Goal: Transaction & Acquisition: Purchase product/service

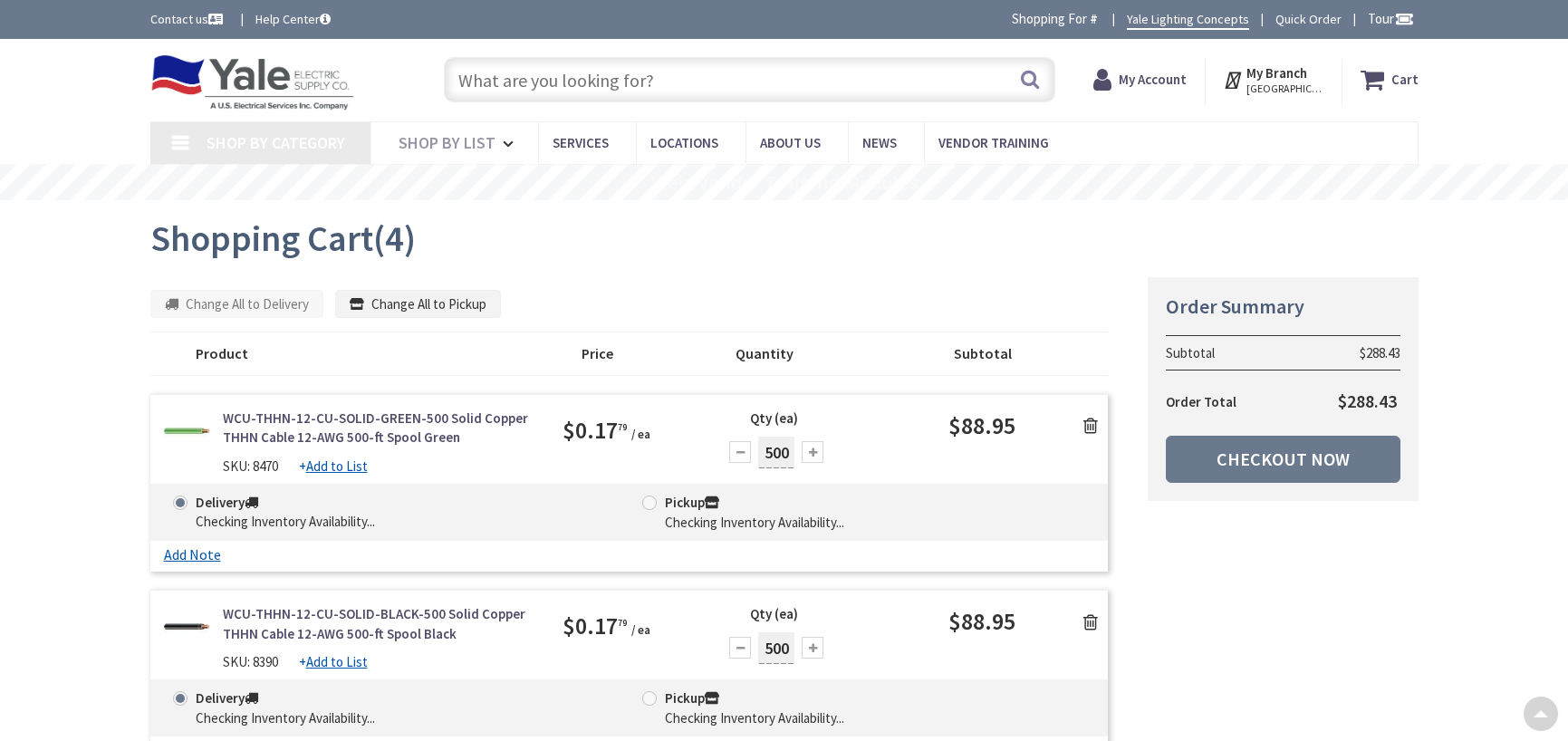
scroll to position [181, 0]
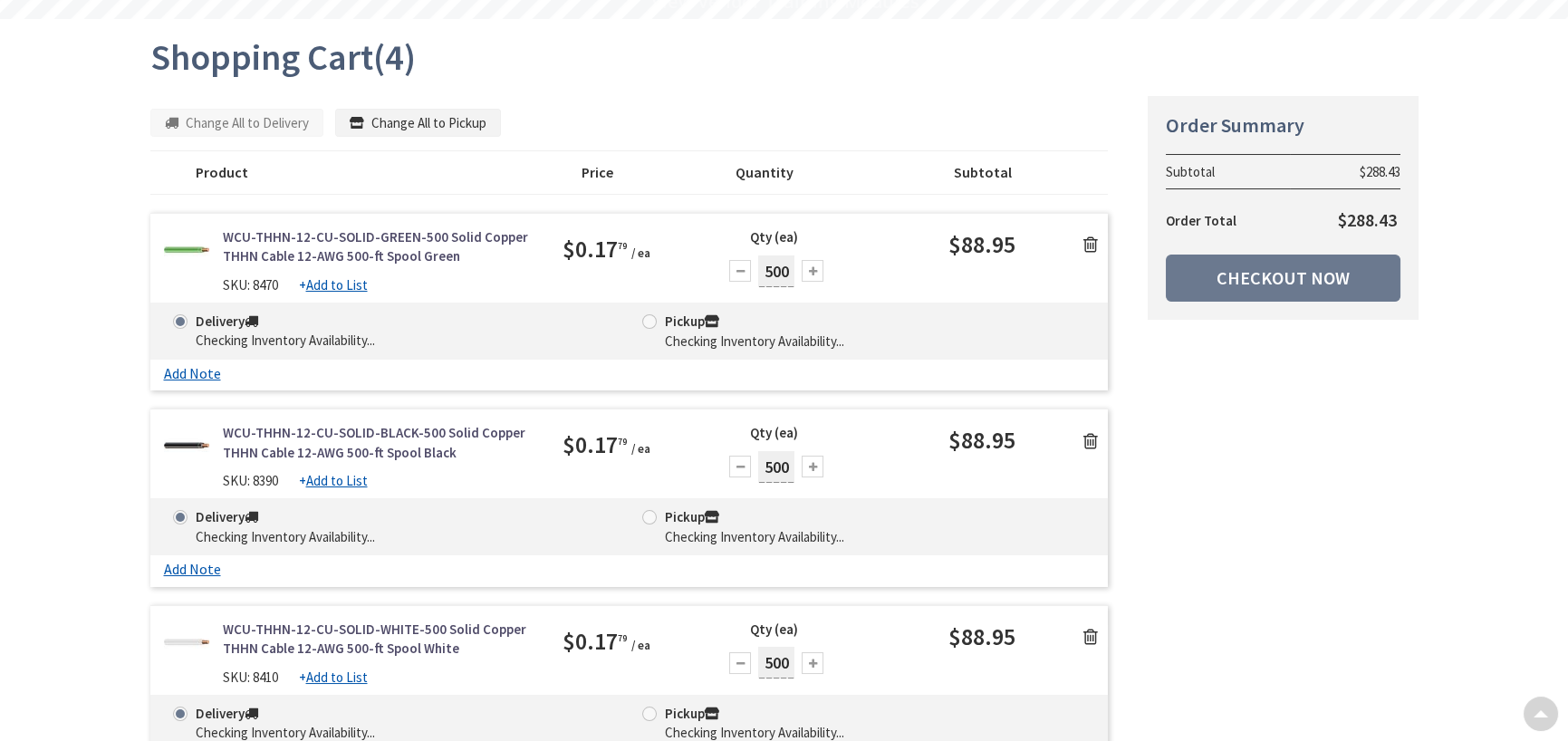
type input "[GEOGRAPHIC_DATA], [GEOGRAPHIC_DATA]"
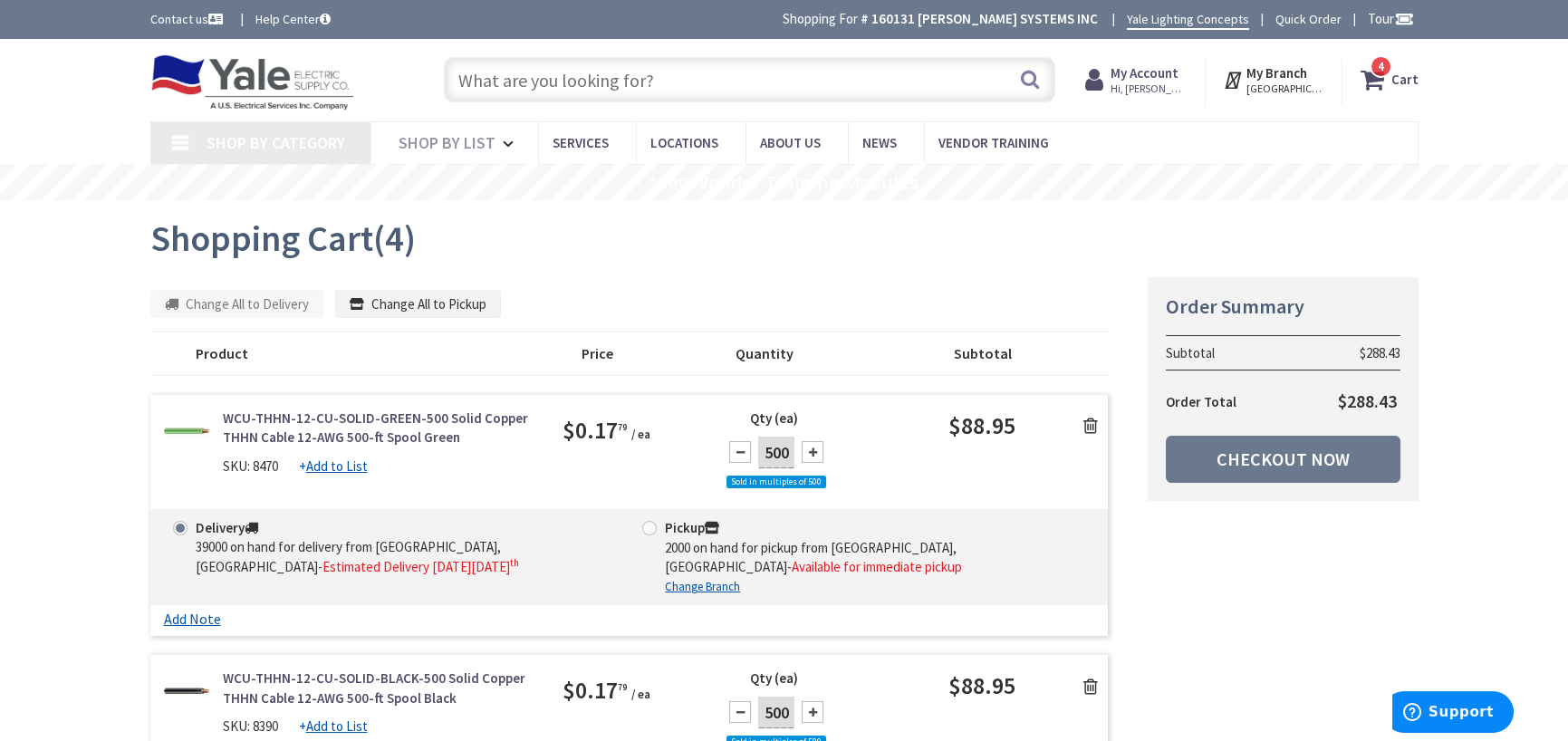
scroll to position [0, 0]
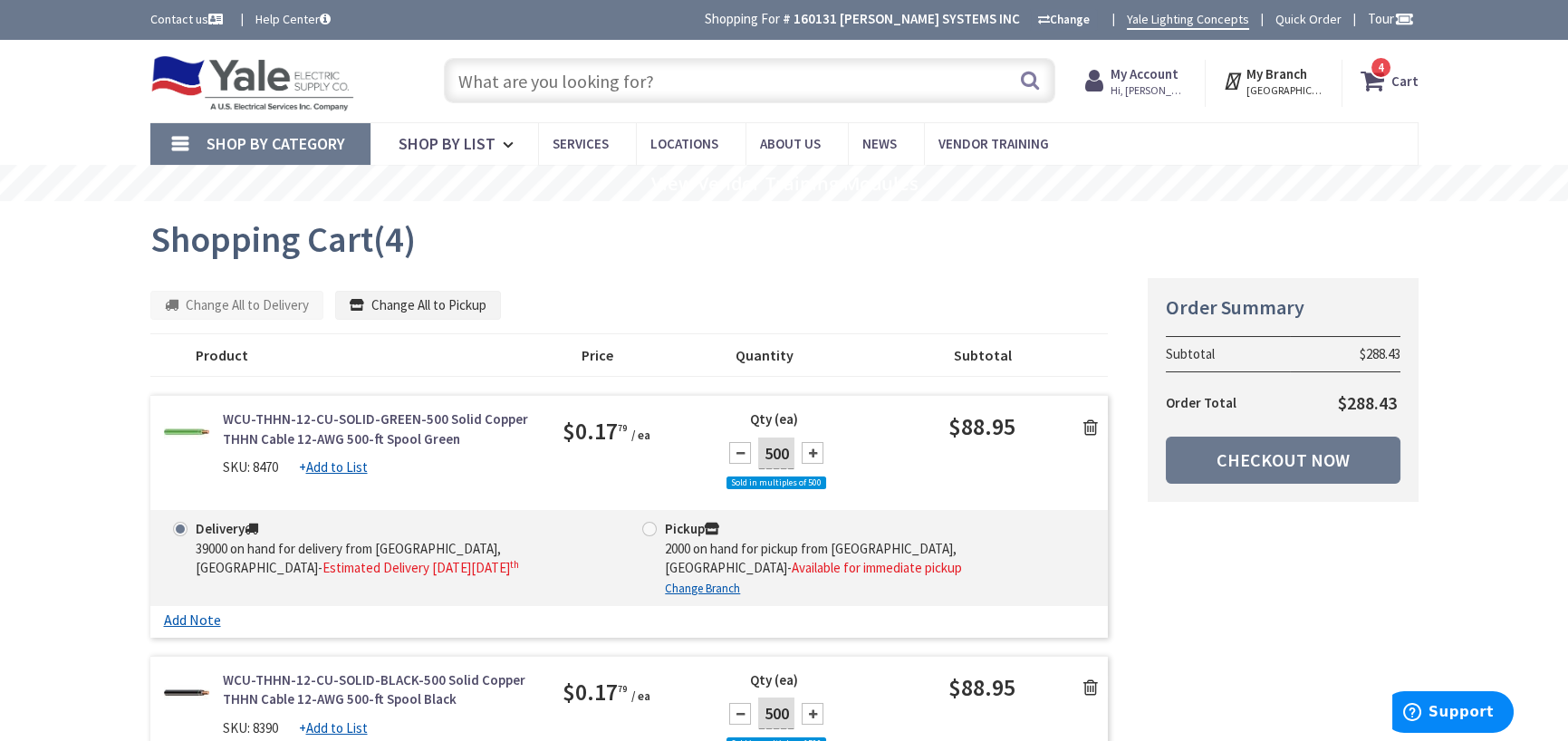
click at [648, 524] on span at bounding box center [650, 529] width 15 height 15
click at [648, 524] on input "Pickup 2000 on hand for pickup from Lancaster, Pa - Available for immediate pic…" at bounding box center [652, 528] width 12 height 12
radio input "true"
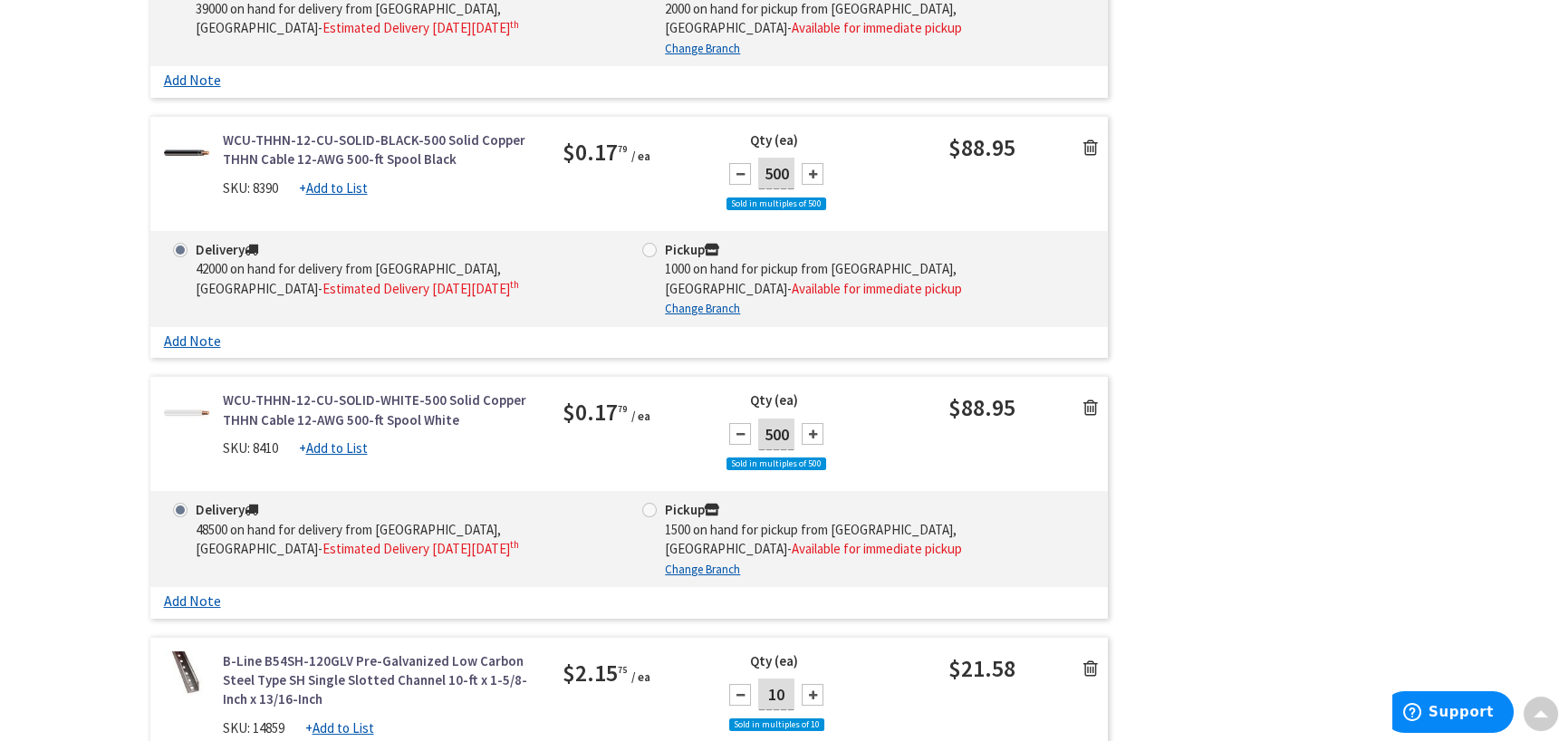
scroll to position [544, 0]
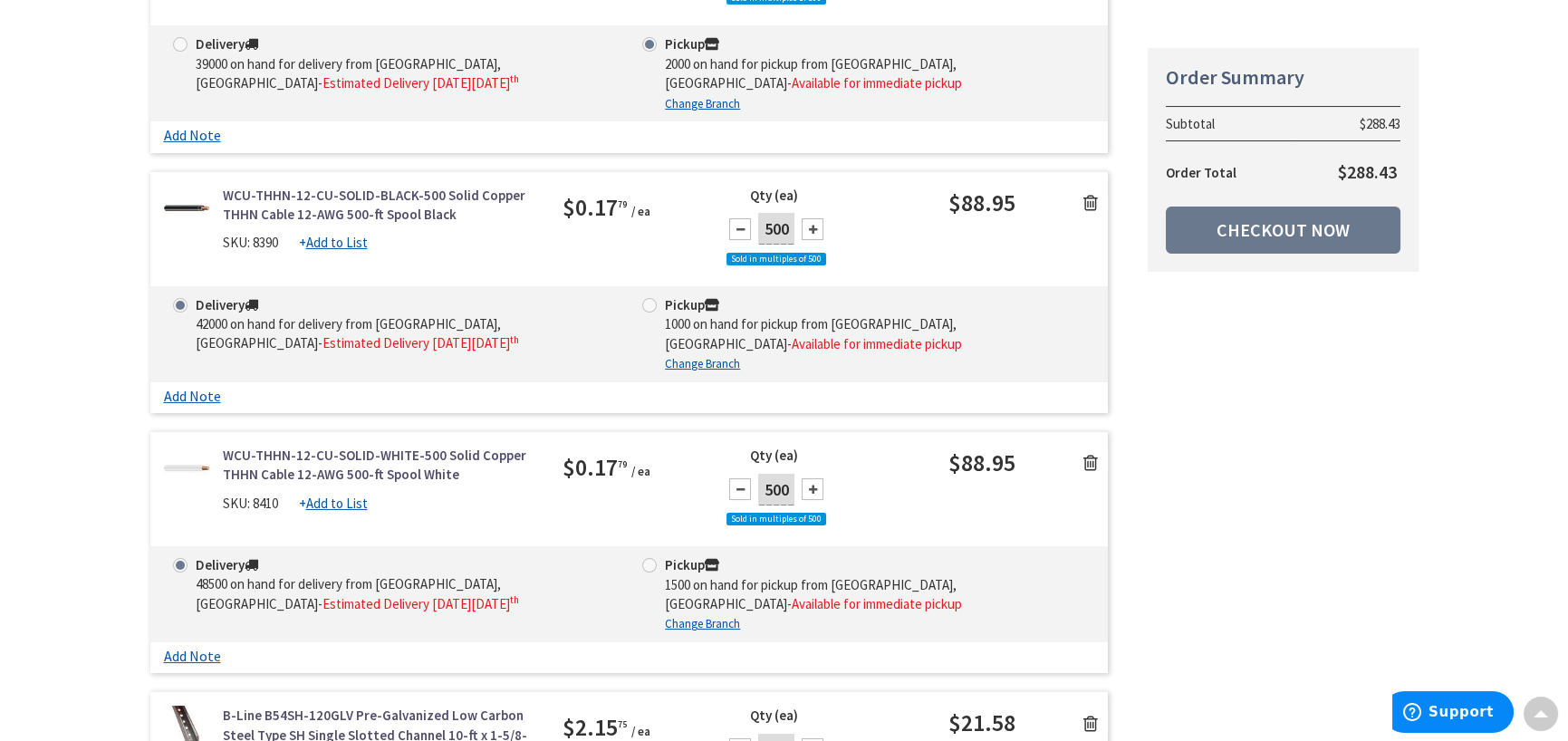
click at [651, 304] on span at bounding box center [650, 305] width 15 height 15
click at [651, 304] on input "Pickup 1000 on hand for pickup from Lancaster, Pa - Available for immediate pic…" at bounding box center [652, 304] width 12 height 12
radio input "true"
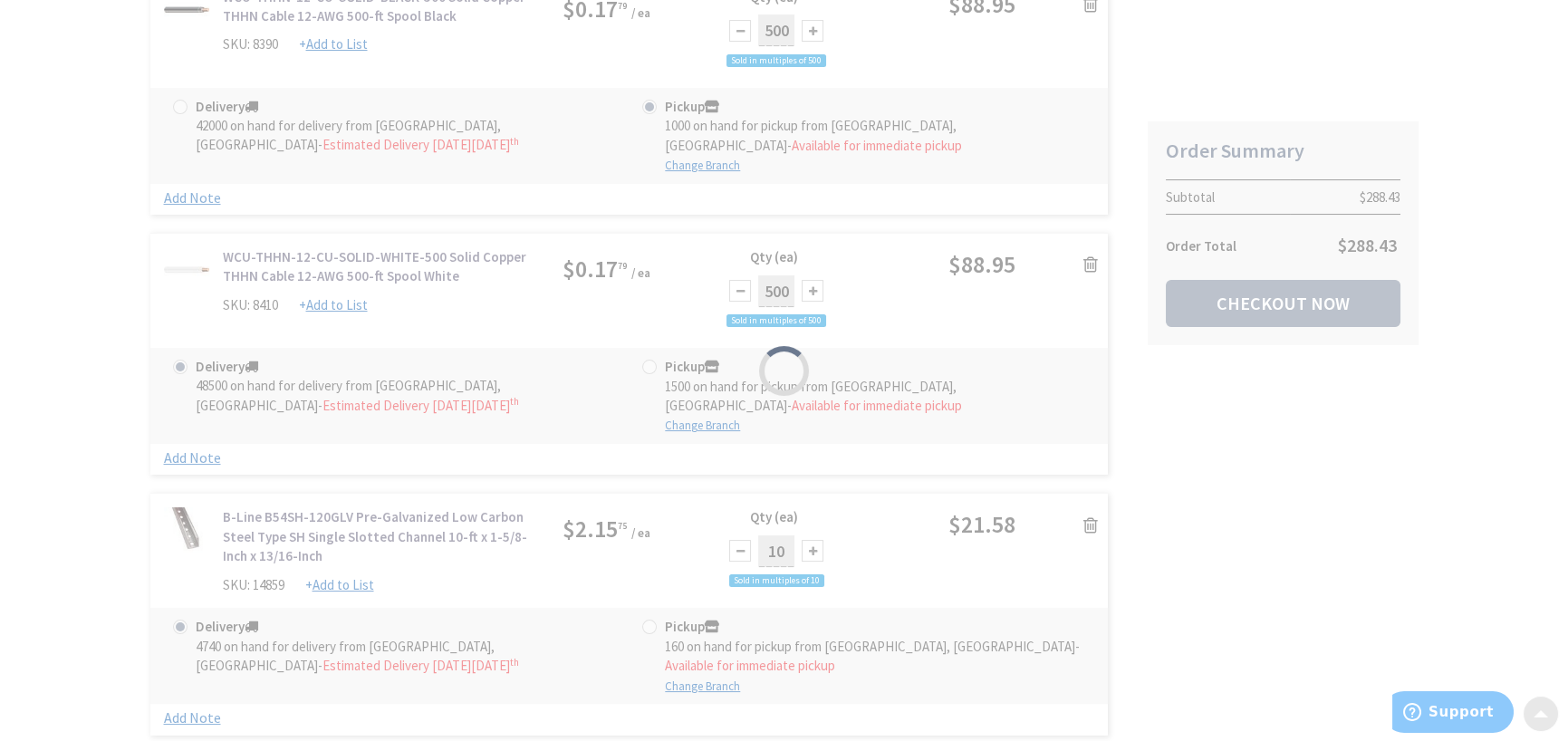
scroll to position [815, 0]
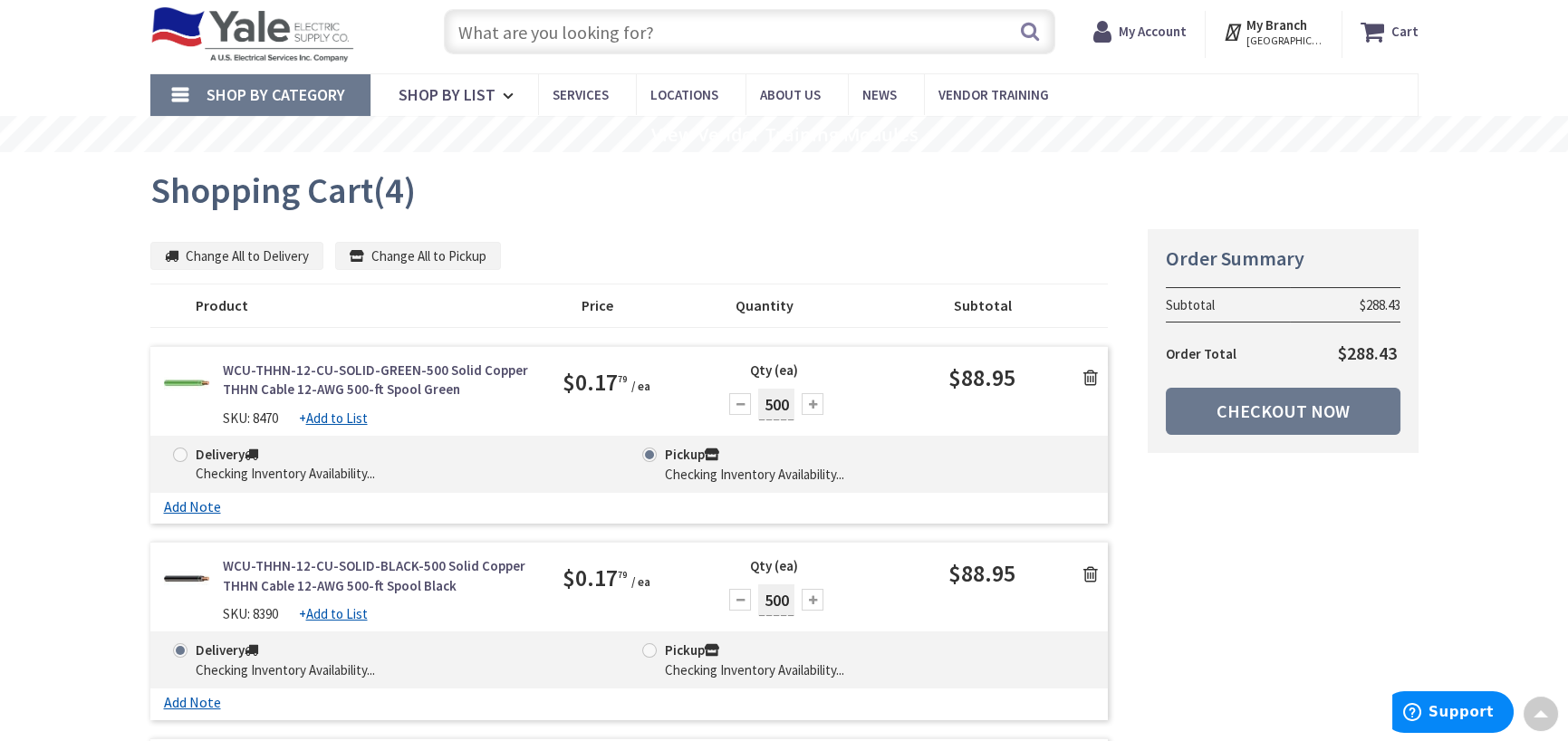
scroll to position [48, 0]
click at [416, 256] on button "Change All to Pickup" at bounding box center [418, 258] width 165 height 29
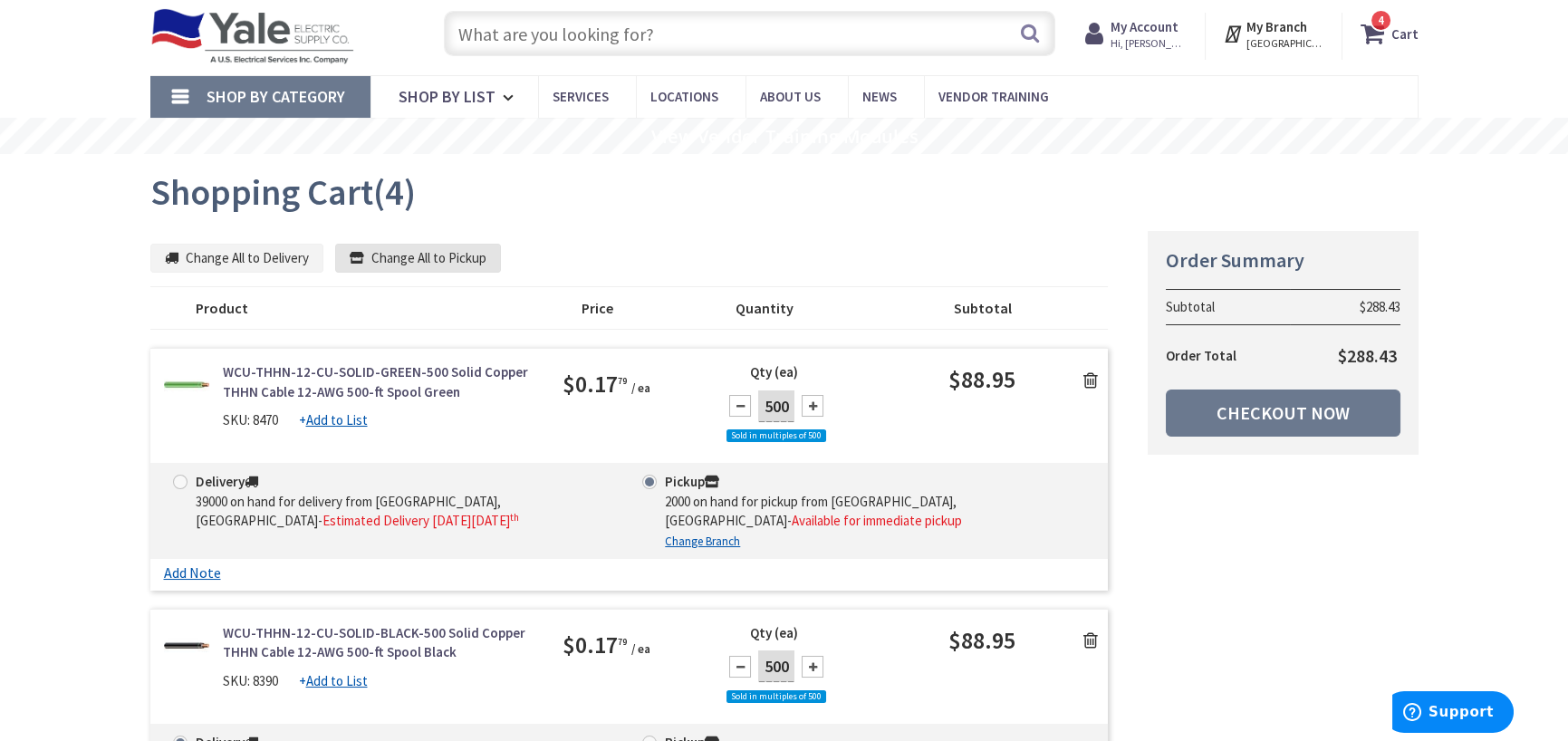
scroll to position [48, 0]
click at [1147, 36] on span "Hi, [PERSON_NAME]" at bounding box center [1149, 43] width 77 height 15
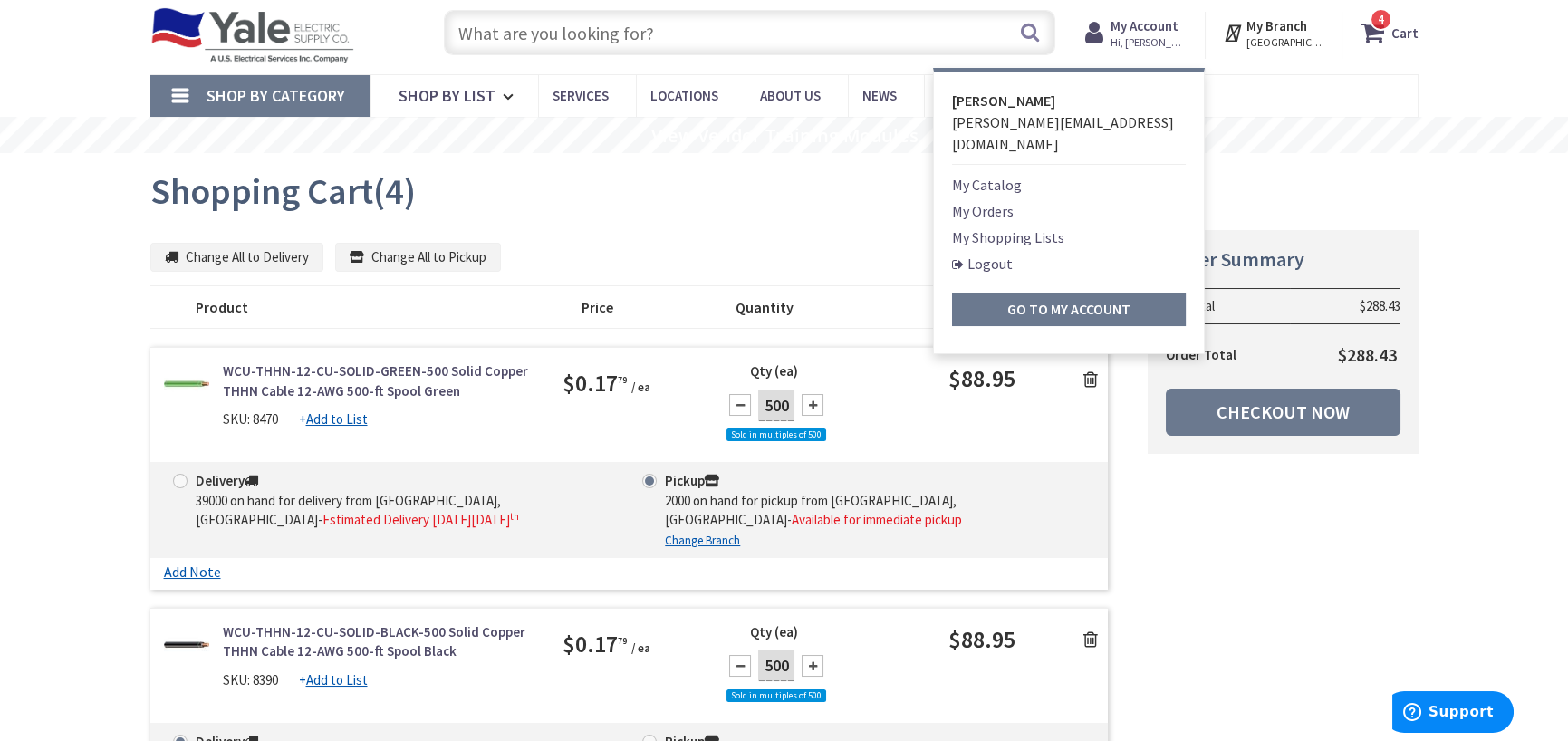
click at [994, 200] on link "My Orders" at bounding box center [982, 211] width 61 height 22
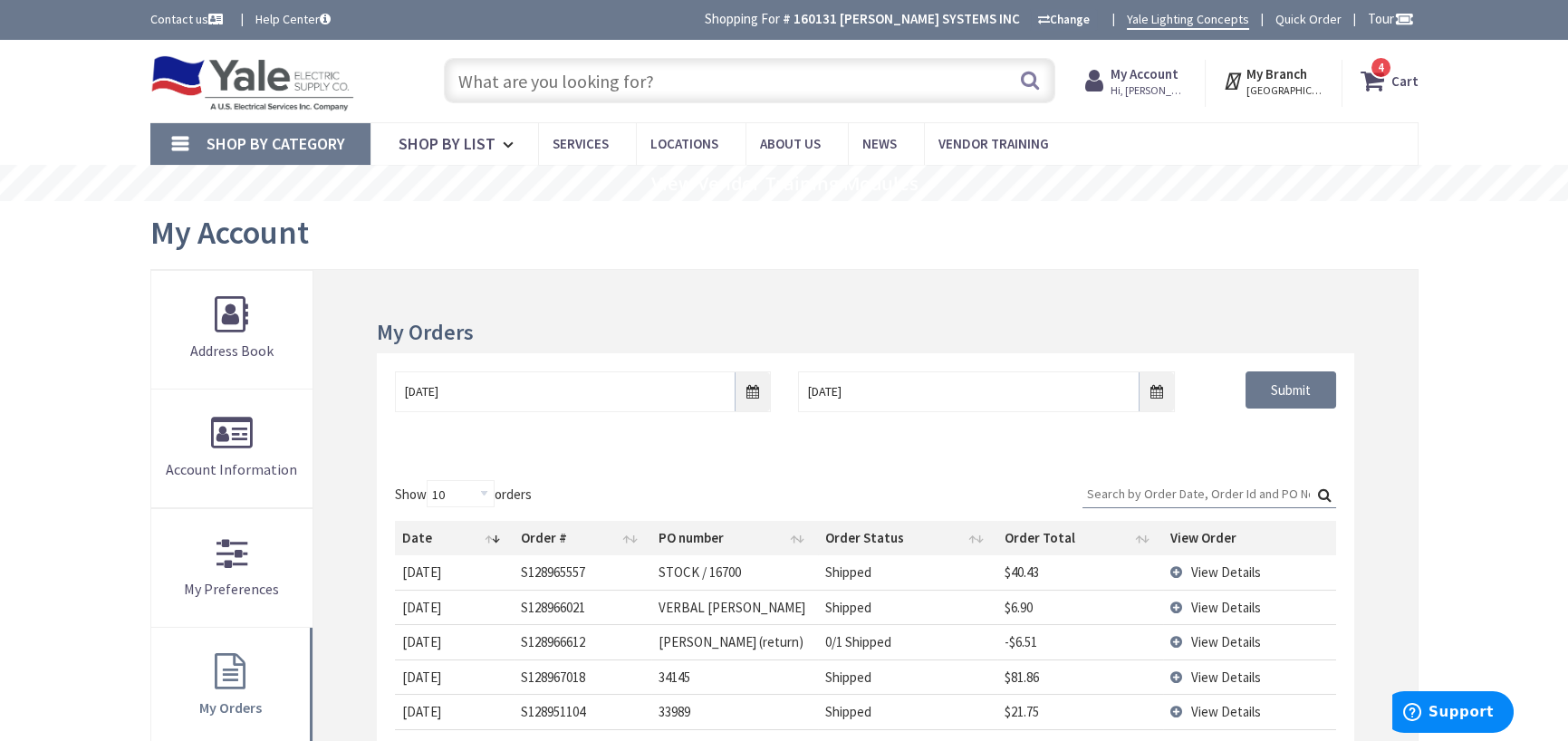
click at [1382, 76] on span "4 4 items" at bounding box center [1381, 67] width 23 height 23
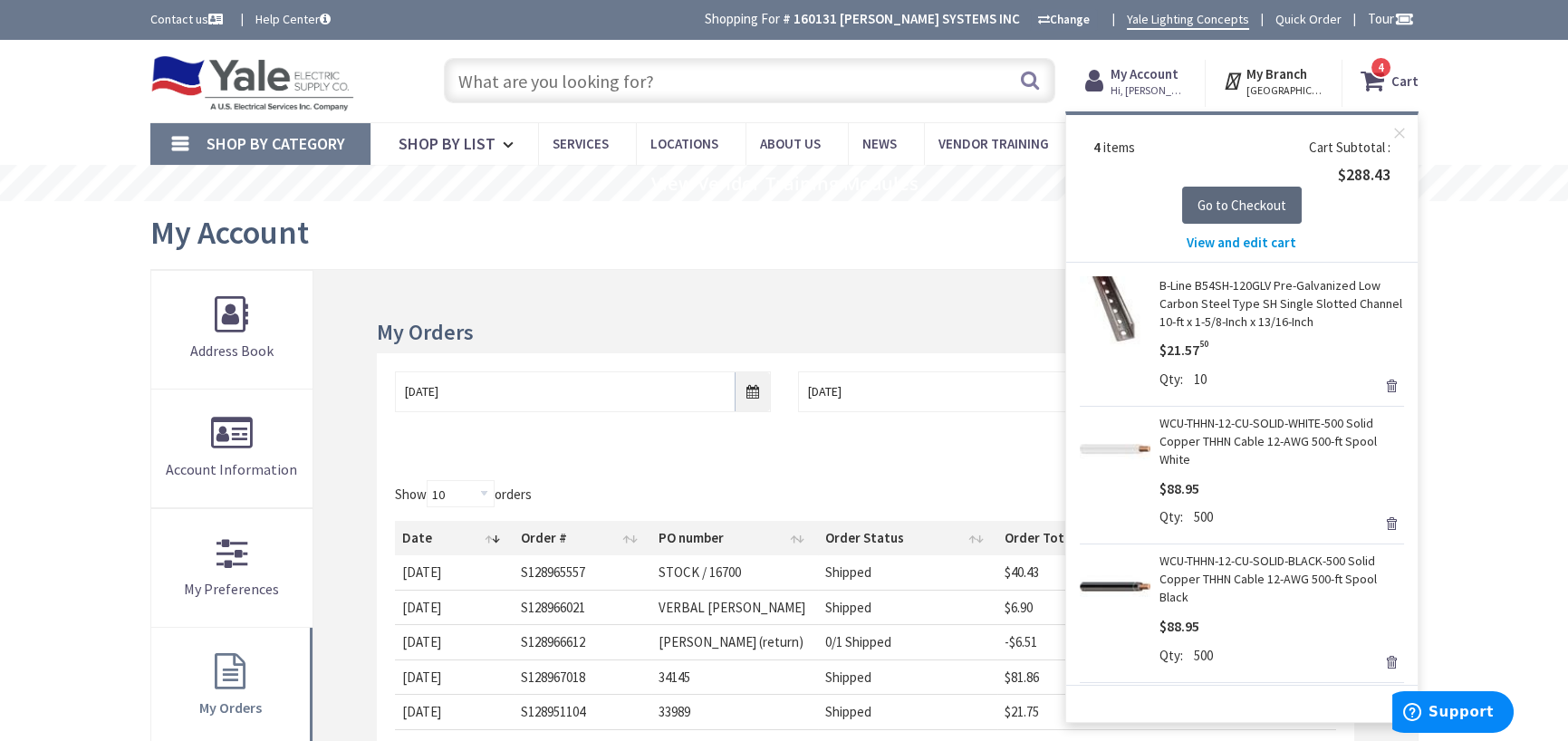
click at [1232, 204] on span "Go to Checkout" at bounding box center [1241, 205] width 89 height 17
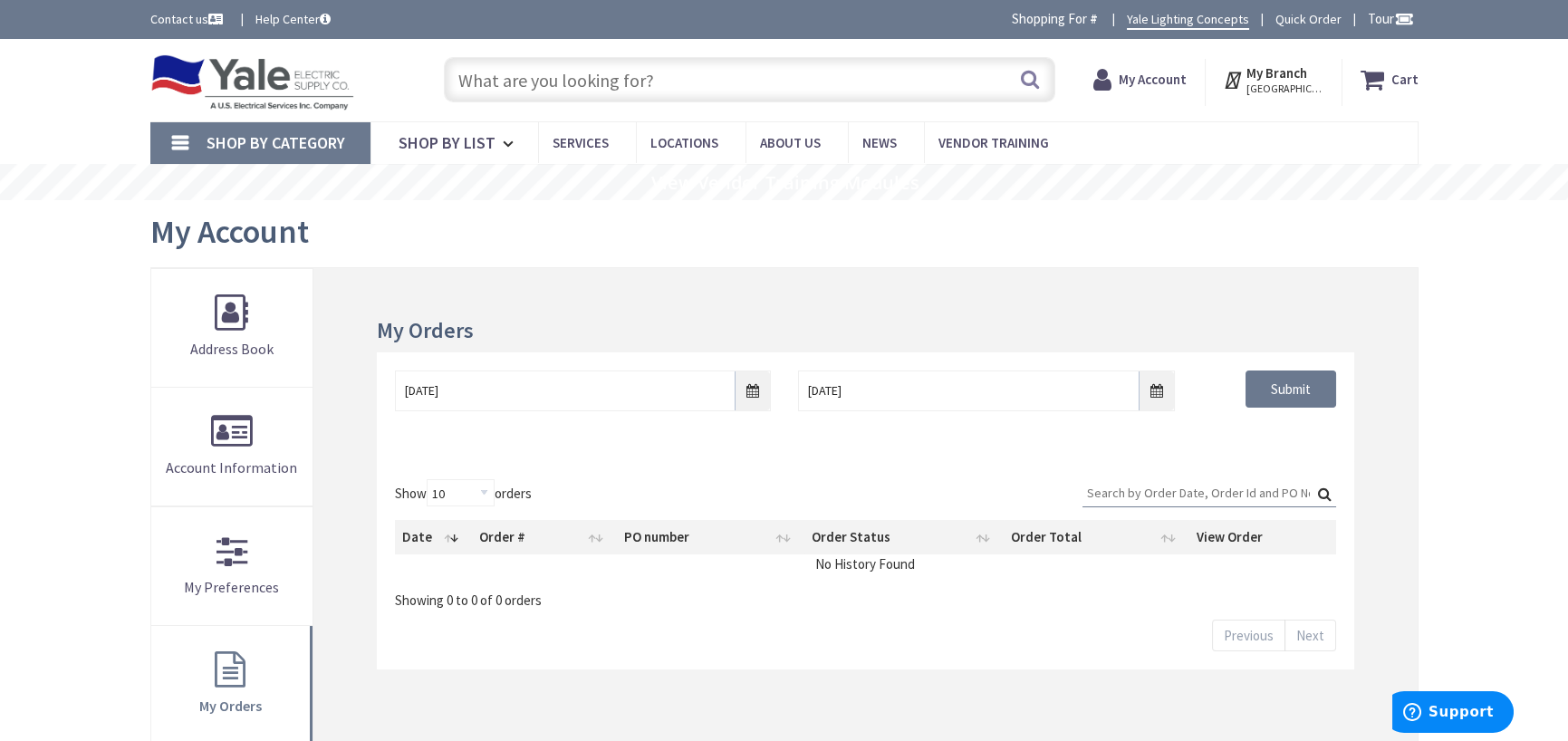
click at [1403, 82] on strong "Cart" at bounding box center [1405, 79] width 27 height 33
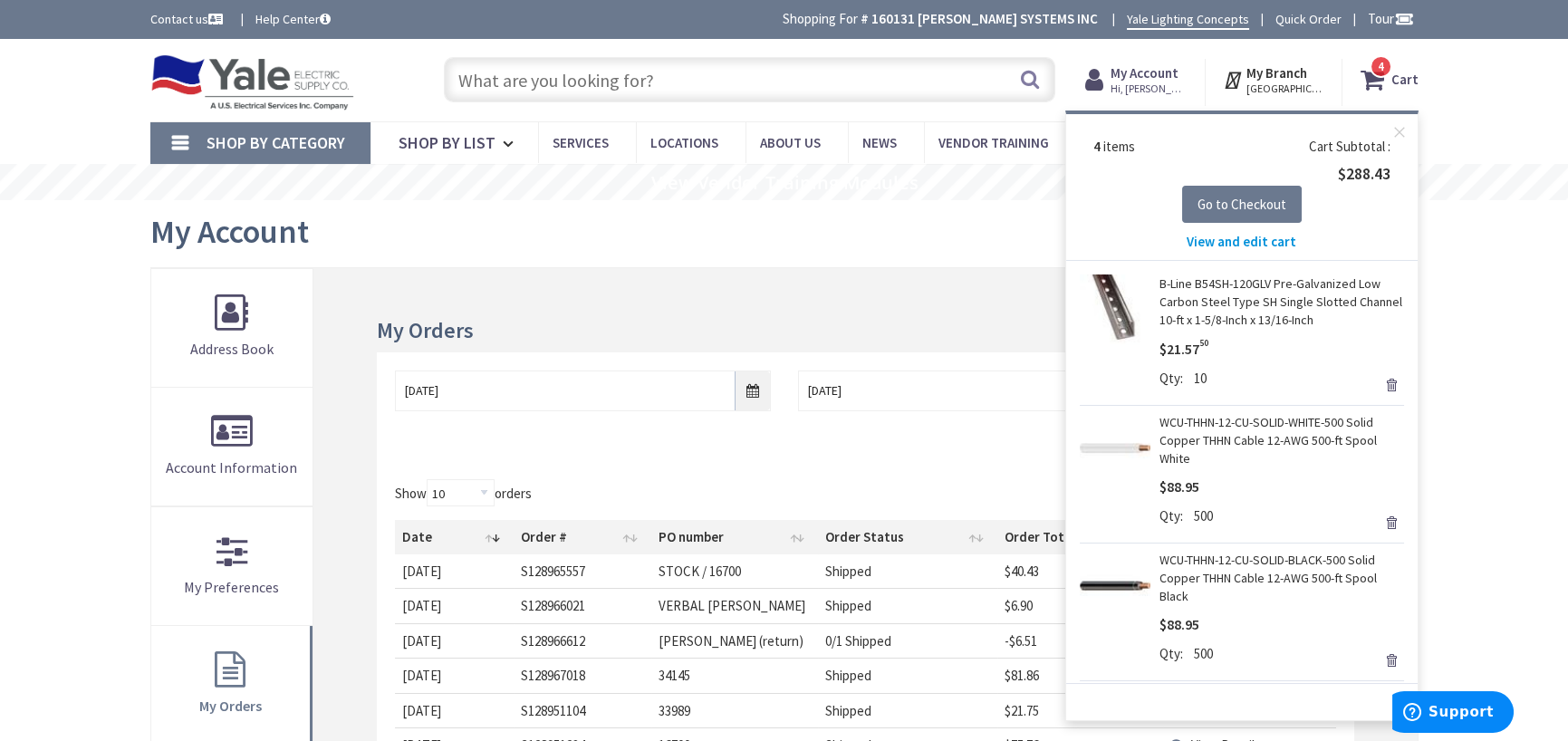
click at [1248, 240] on span "View and edit cart" at bounding box center [1242, 241] width 110 height 17
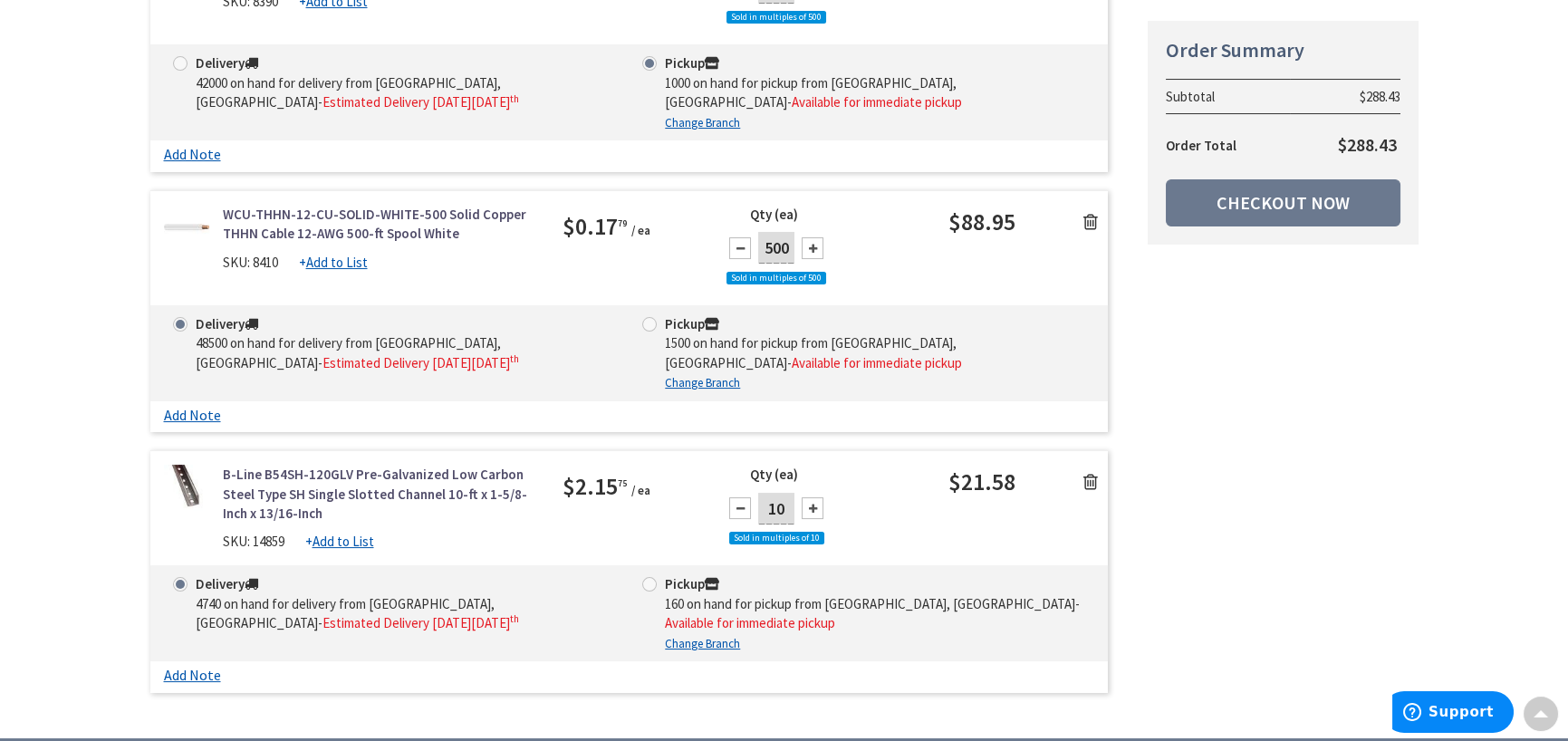
scroll to position [815, 0]
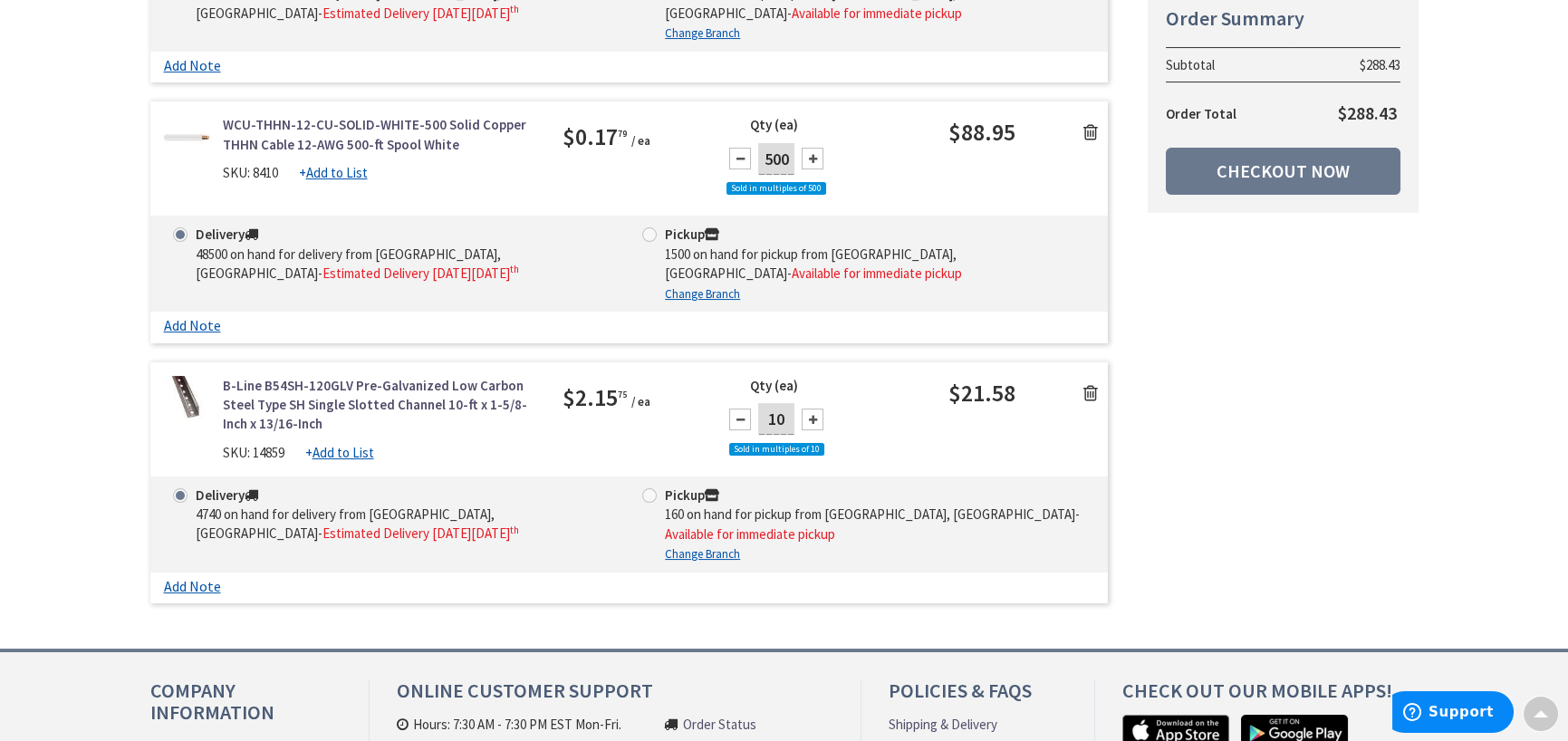
click at [647, 235] on span at bounding box center [650, 235] width 15 height 15
click at [647, 235] on input "Pickup 1500 on hand for pickup from Lancaster, Pa - Available for immediate pic…" at bounding box center [652, 234] width 12 height 12
radio input "true"
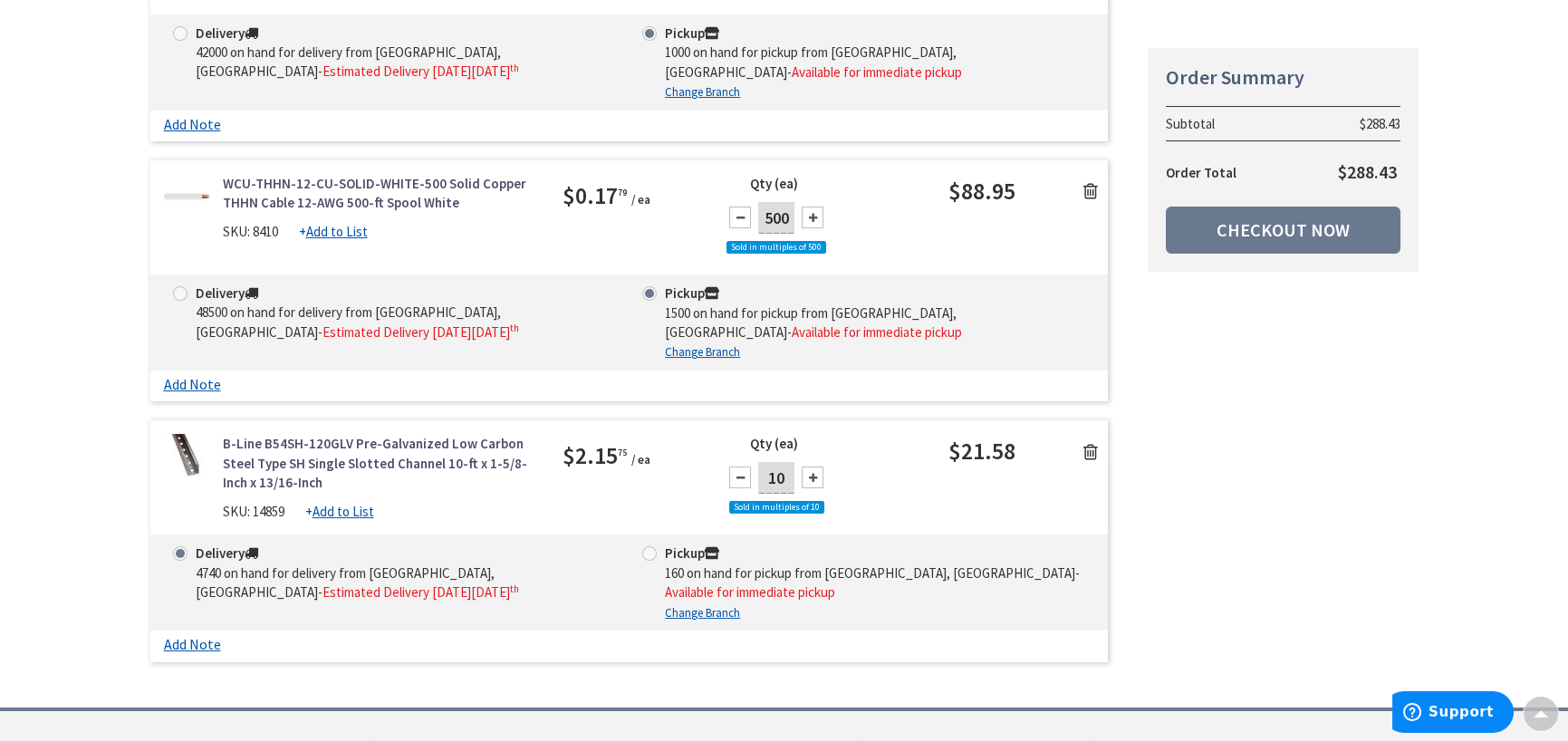
click at [651, 555] on span at bounding box center [650, 554] width 15 height 15
click at [651, 555] on input "Pickup 160 on hand for pickup from Lancaster, Pa - Available for immediate pick…" at bounding box center [652, 553] width 12 height 12
radio input "true"
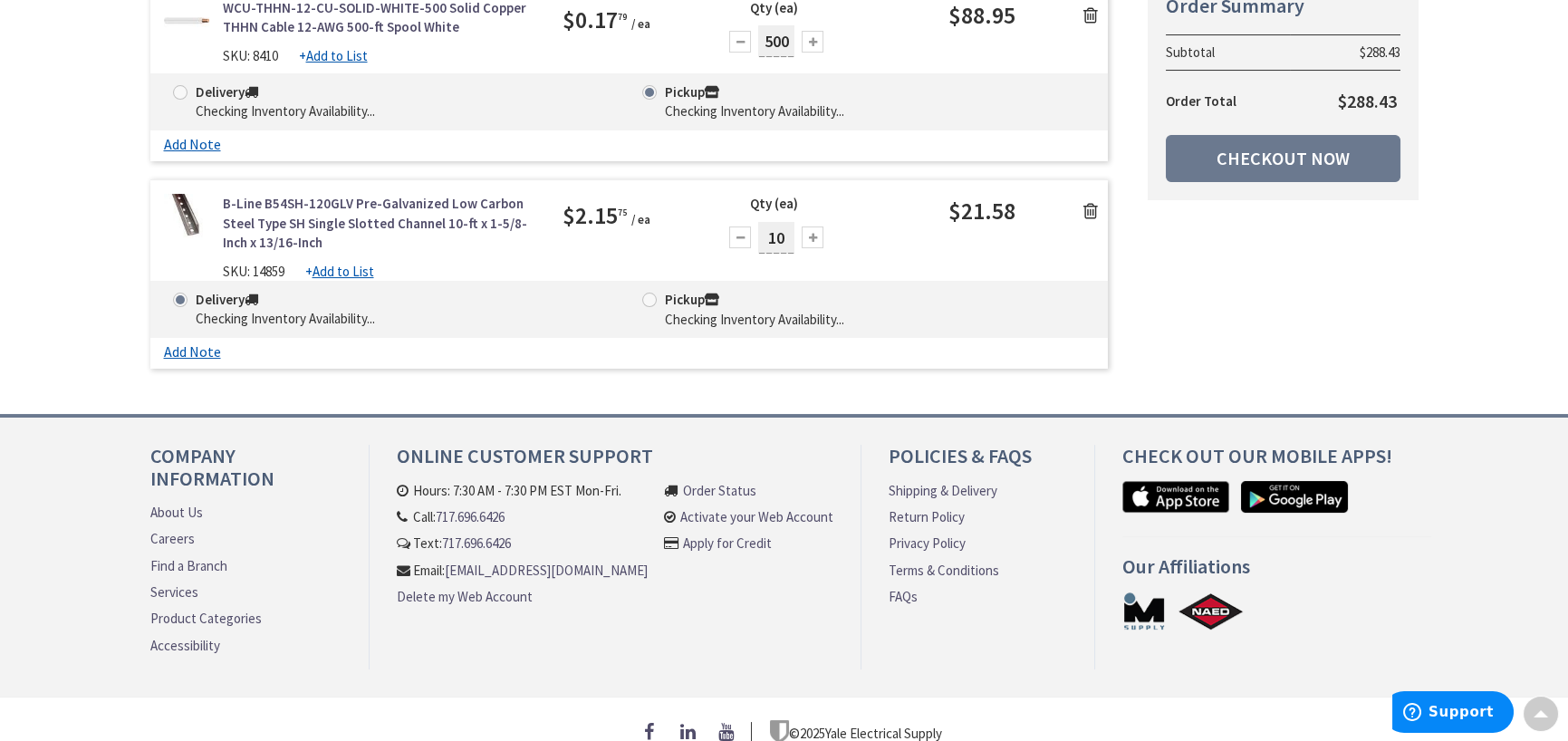
scroll to position [815, 0]
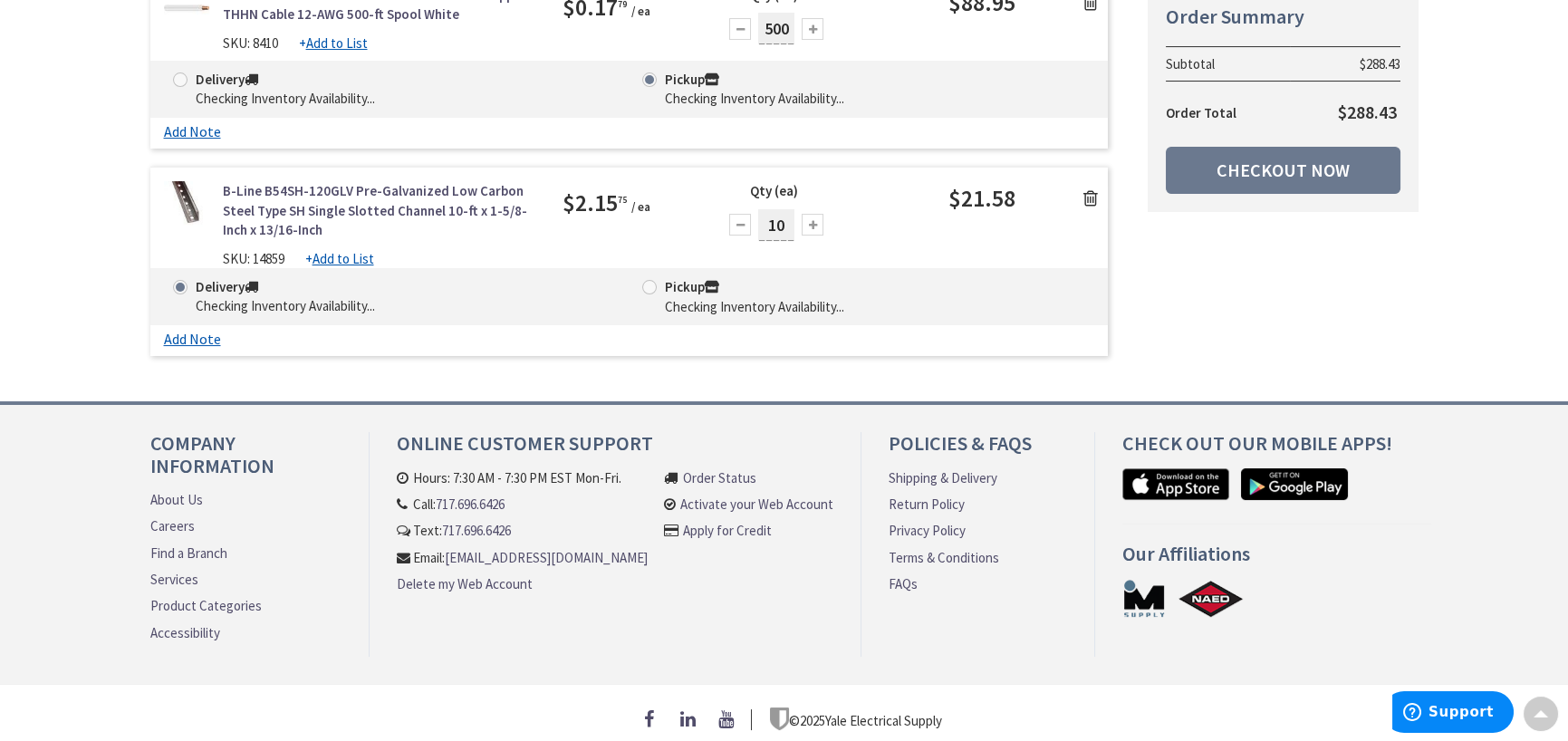
click at [655, 296] on label "Pickup Checking Inventory Availability..." at bounding box center [743, 296] width 202 height 39
click at [652, 289] on span at bounding box center [650, 287] width 15 height 15
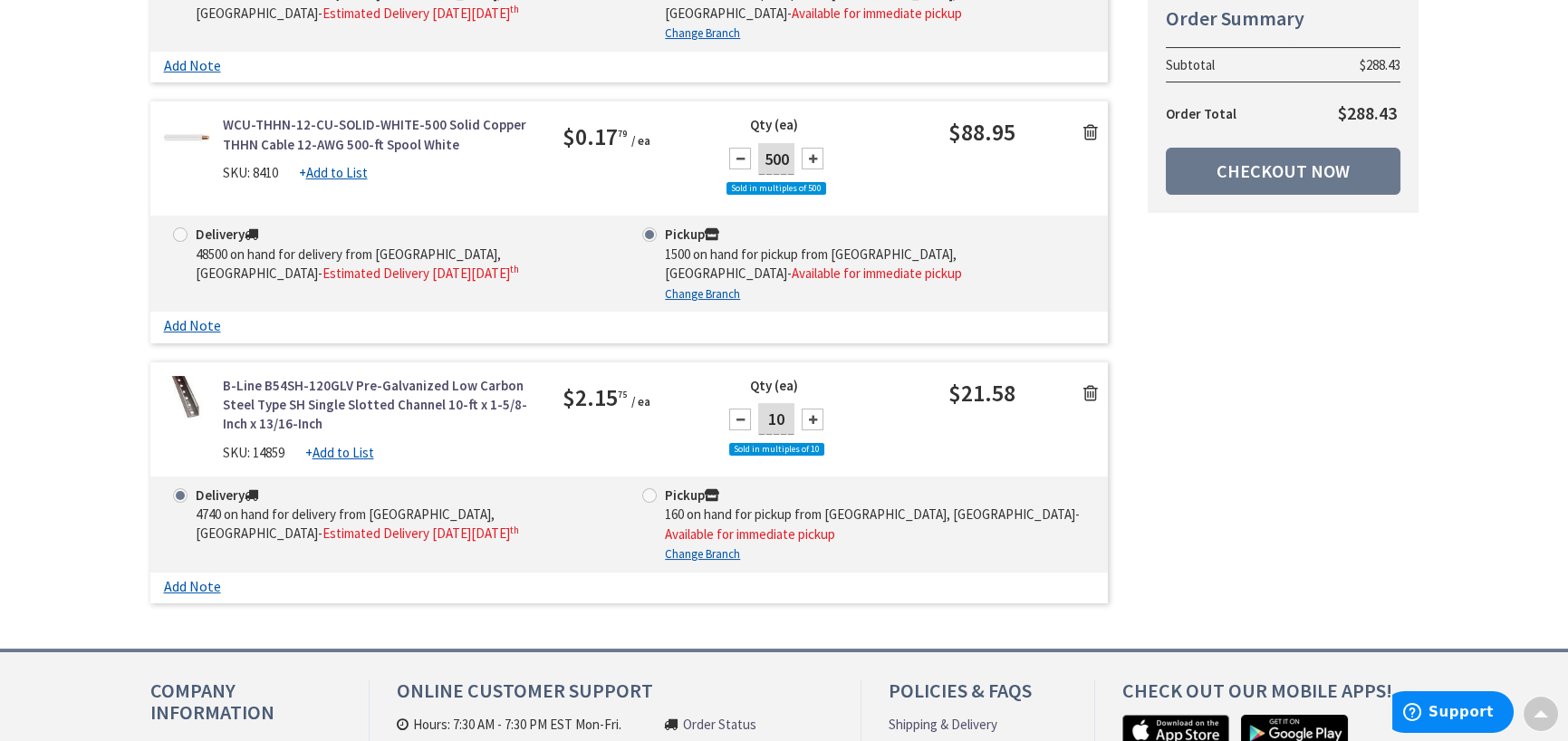
click at [649, 490] on span at bounding box center [650, 495] width 15 height 15
click at [649, 490] on input "Pickup 160 on hand for pickup from Lancaster, Pa - Available for immediate pick…" at bounding box center [652, 494] width 12 height 12
radio input "true"
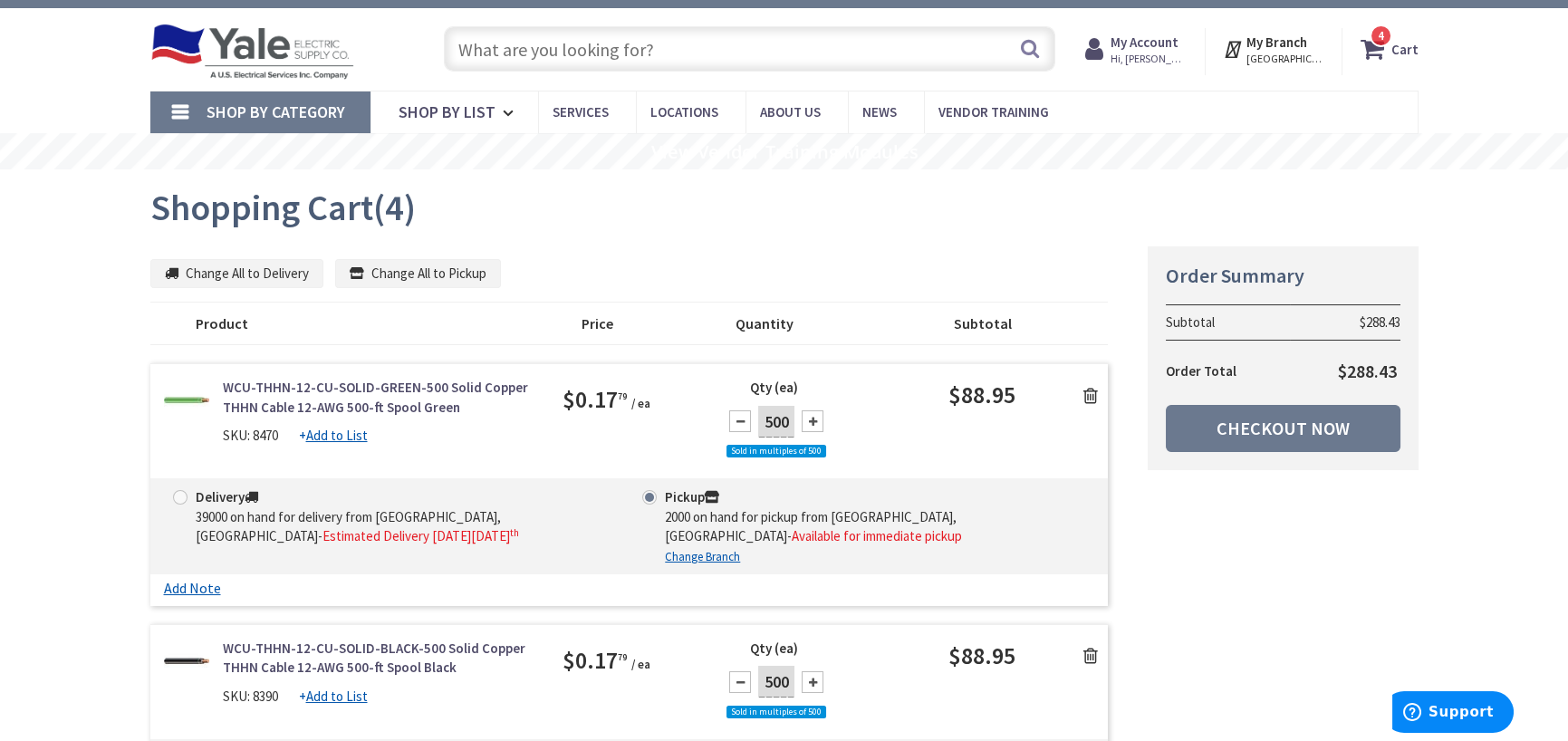
scroll to position [0, 0]
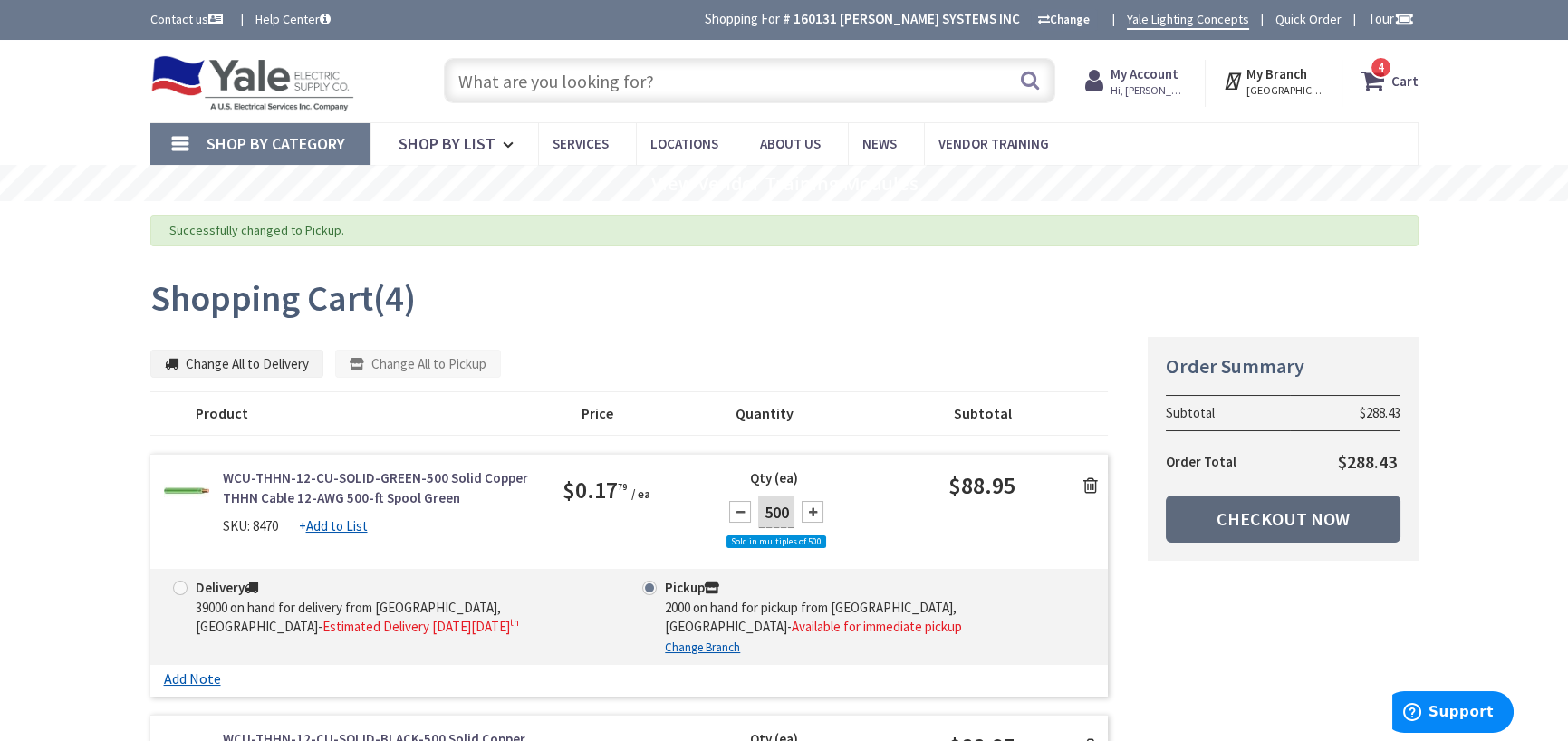
click at [1284, 506] on link "Checkout Now" at bounding box center [1283, 519] width 235 height 48
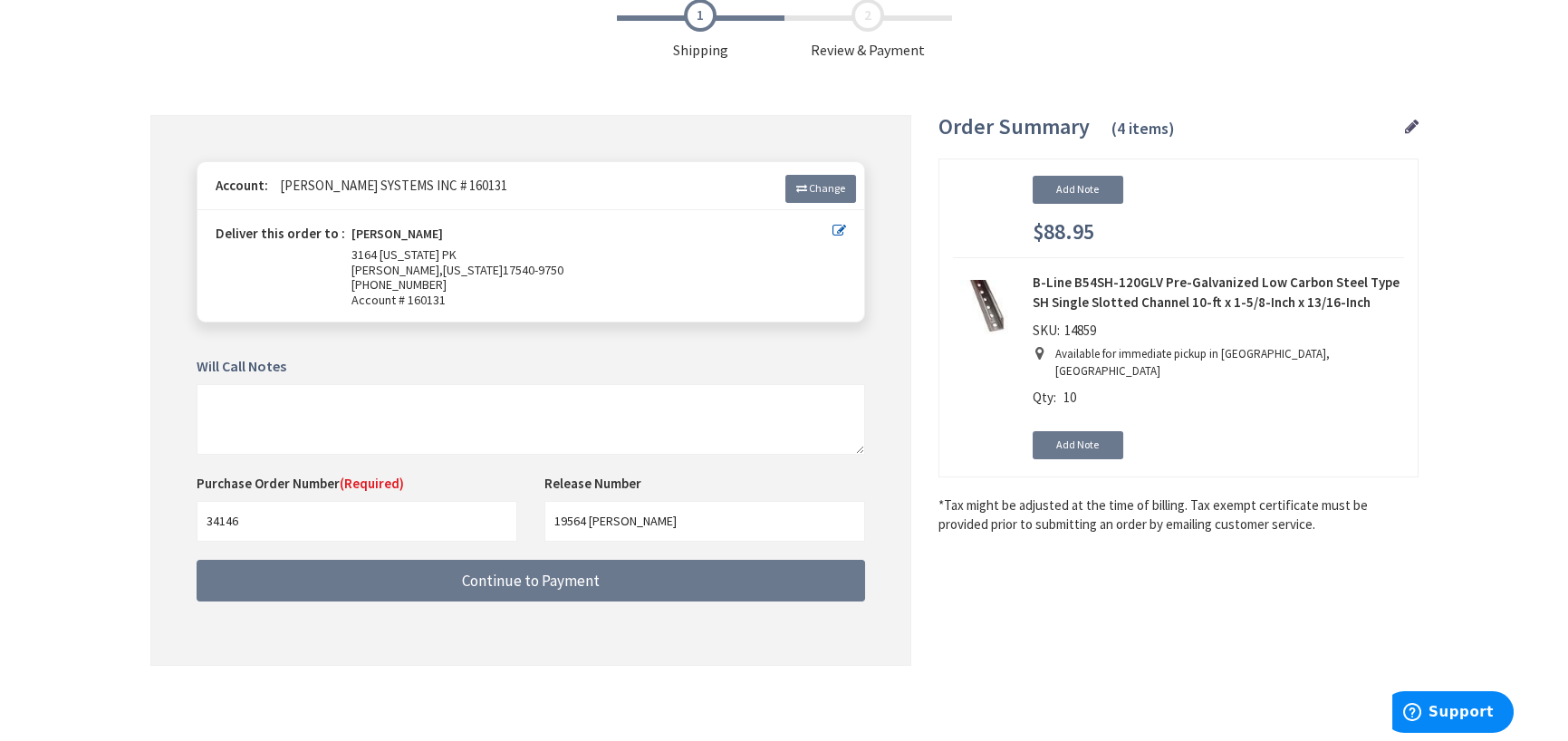
scroll to position [107, 0]
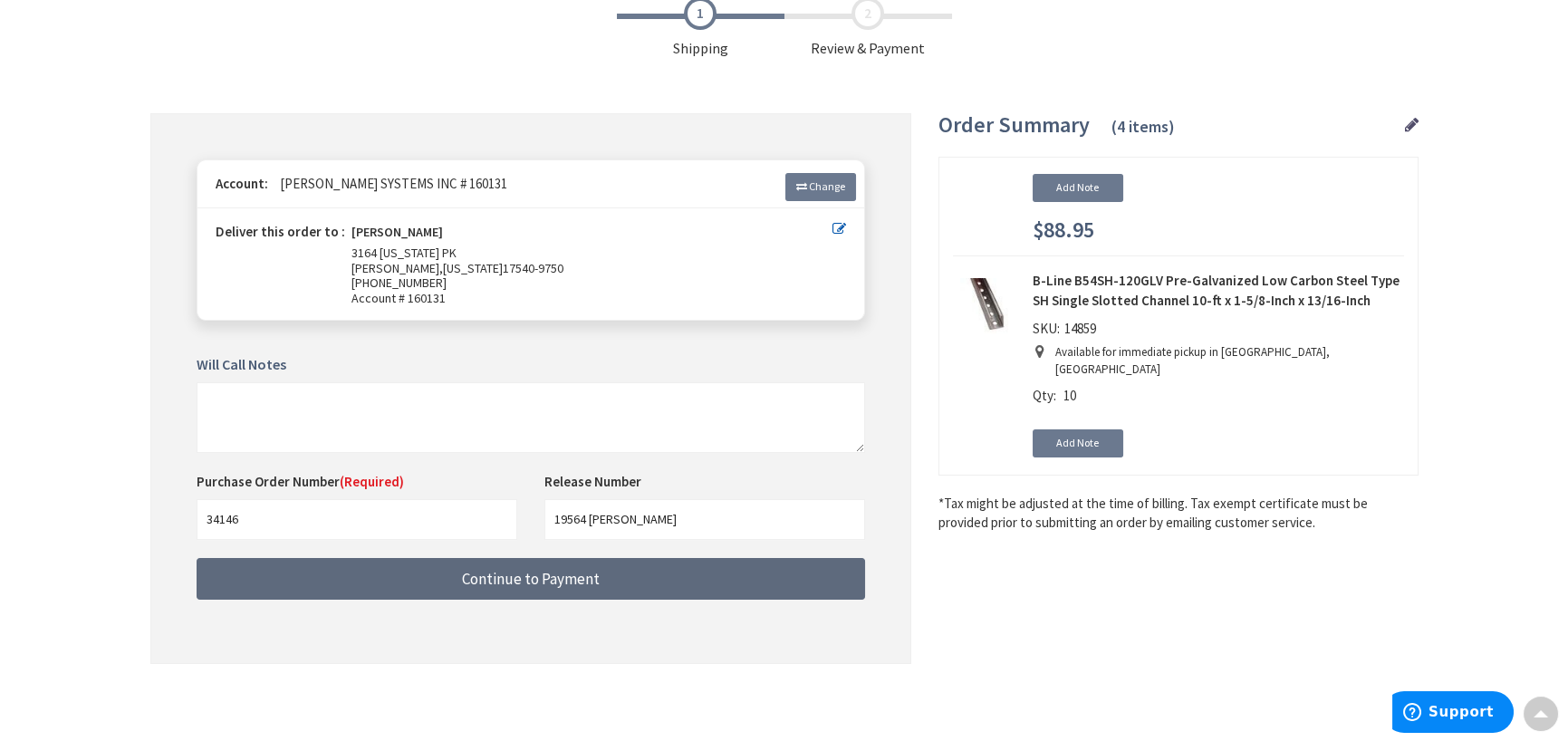
click at [496, 581] on span "Continue to Payment" at bounding box center [531, 579] width 138 height 20
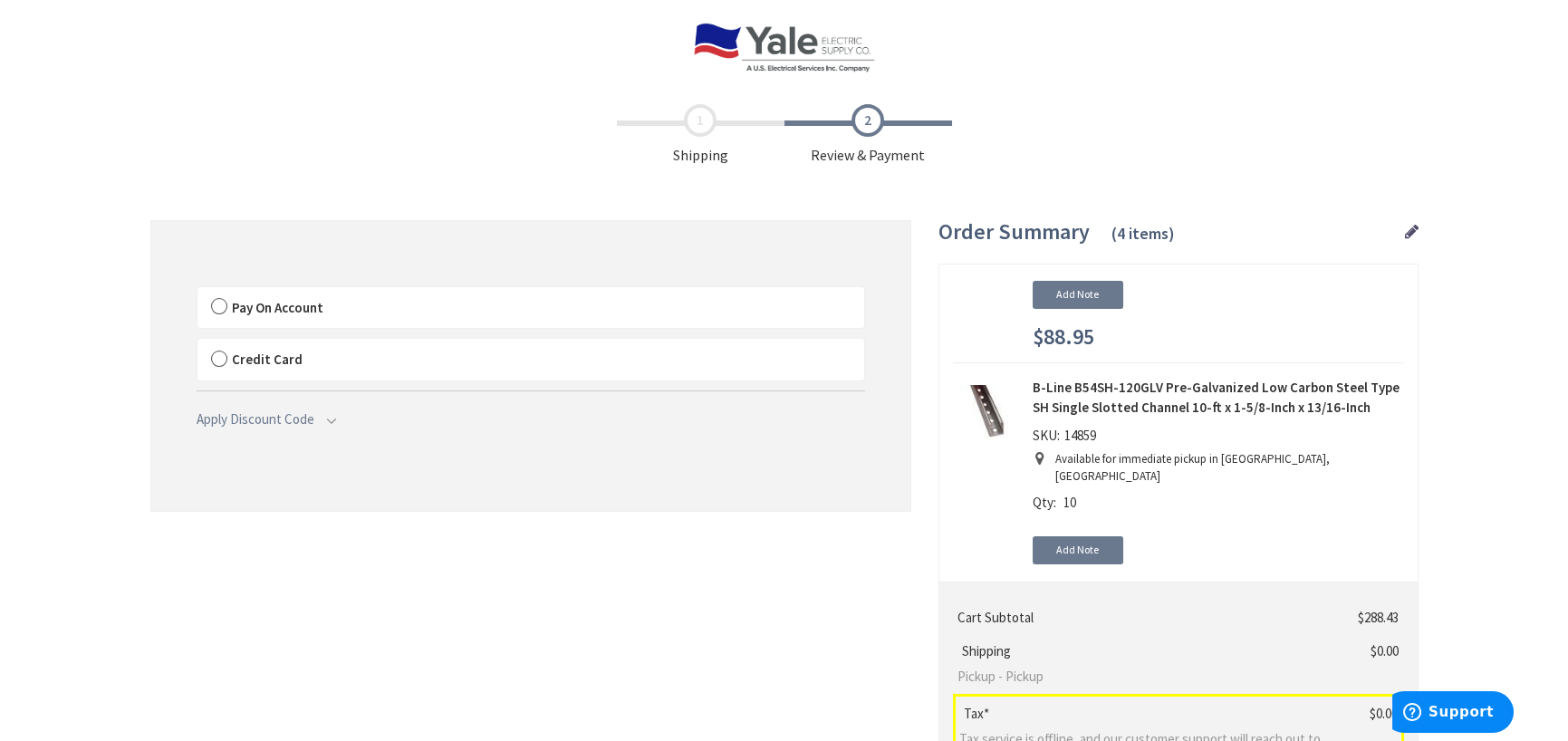
click at [214, 302] on label "Pay On Account" at bounding box center [531, 308] width 667 height 42
click at [197, 291] on input "Pay On Account" at bounding box center [197, 291] width 0 height 0
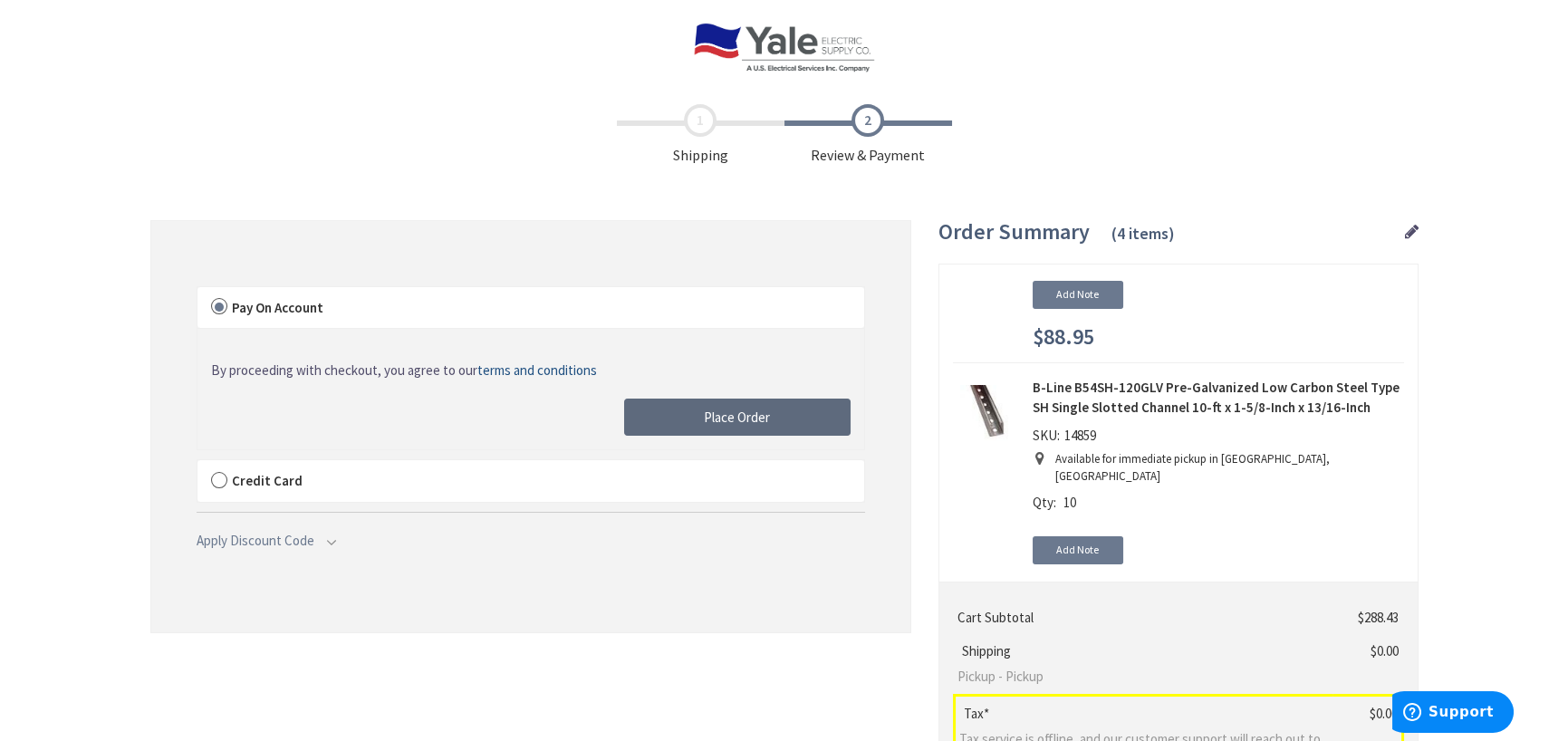
click at [723, 408] on span "Place Order" at bounding box center [736, 417] width 66 height 17
